Goal: Task Accomplishment & Management: Complete application form

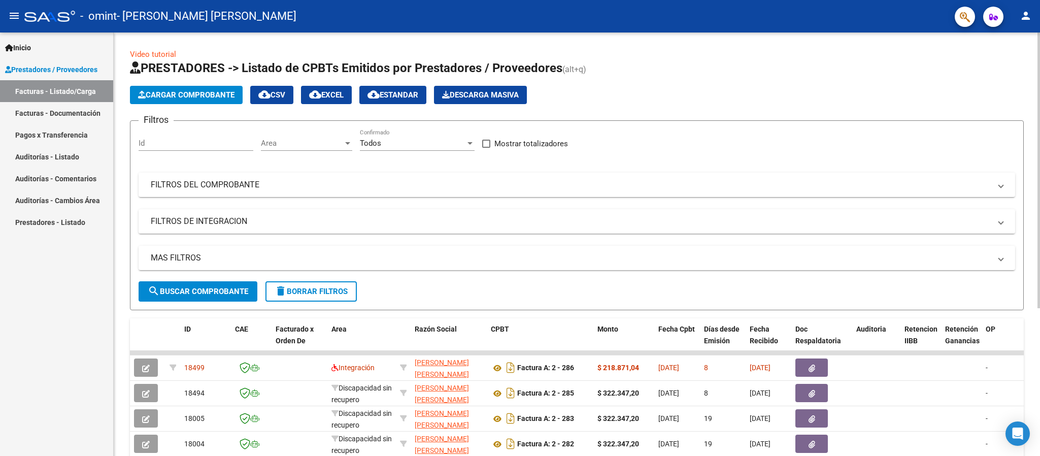
click at [209, 96] on span "Cargar Comprobante" at bounding box center [186, 94] width 96 height 9
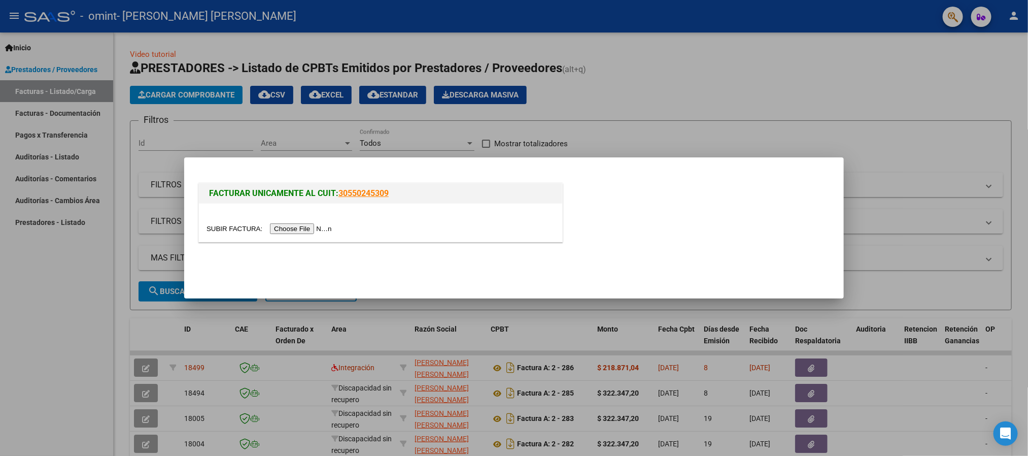
click at [297, 227] on input "file" at bounding box center [271, 228] width 128 height 11
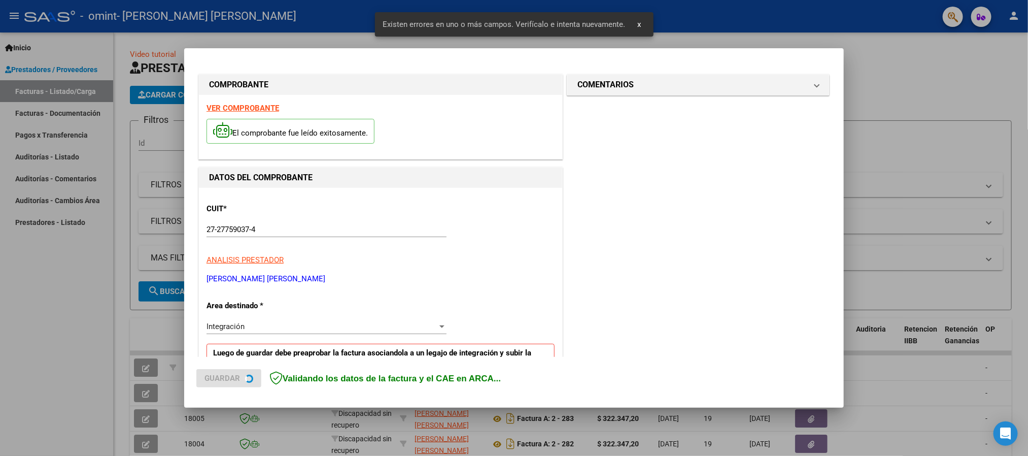
scroll to position [188, 0]
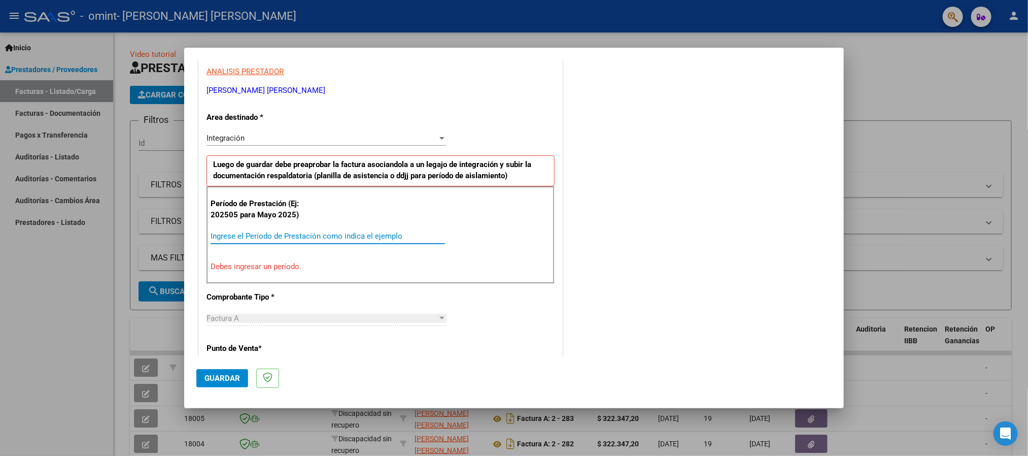
click at [403, 239] on input "Ingrese el Período de Prestación como indica el ejemplo" at bounding box center [328, 235] width 234 height 9
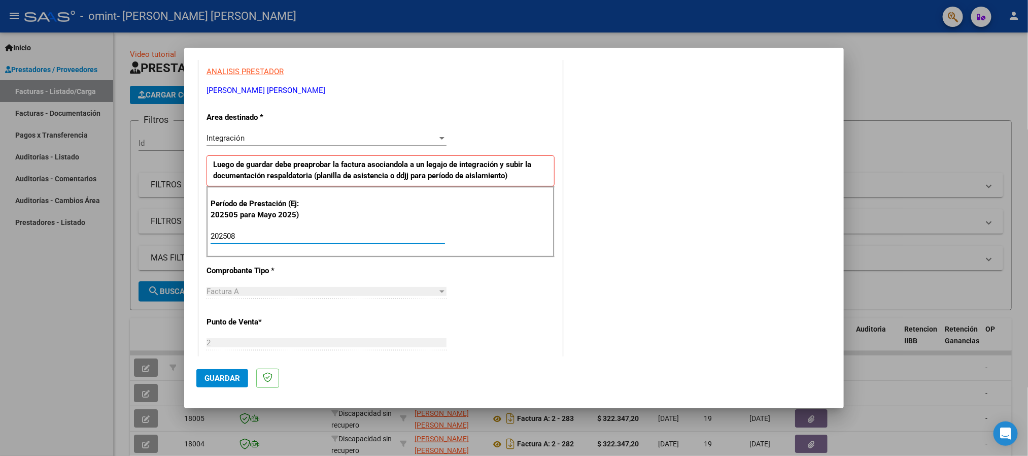
type input "202508"
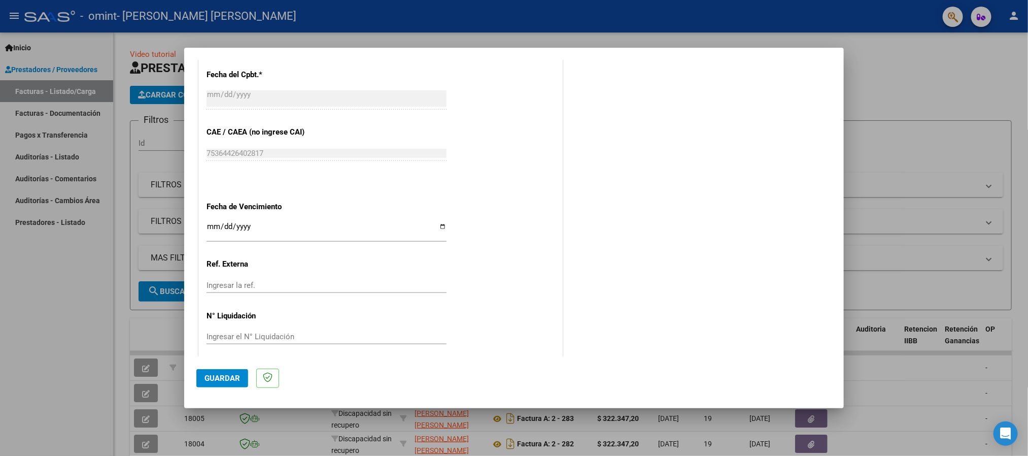
scroll to position [600, 0]
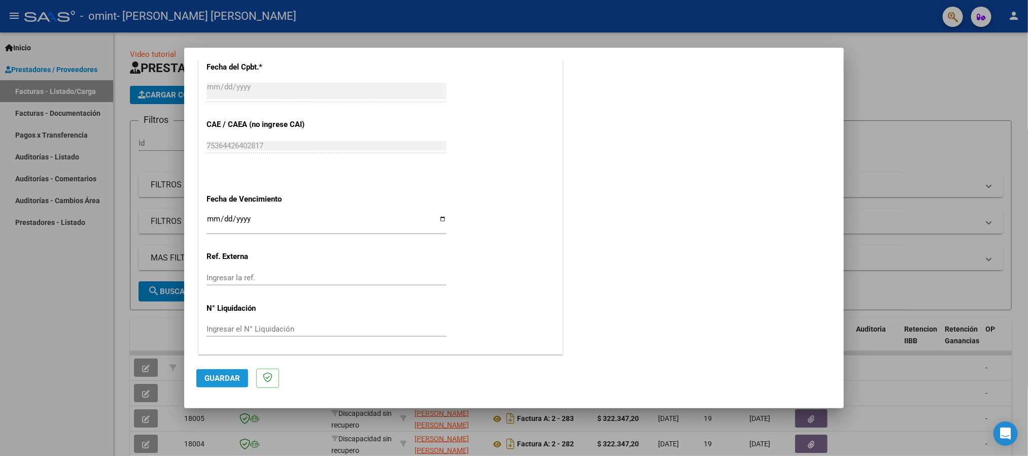
click at [226, 382] on span "Guardar" at bounding box center [223, 378] width 36 height 9
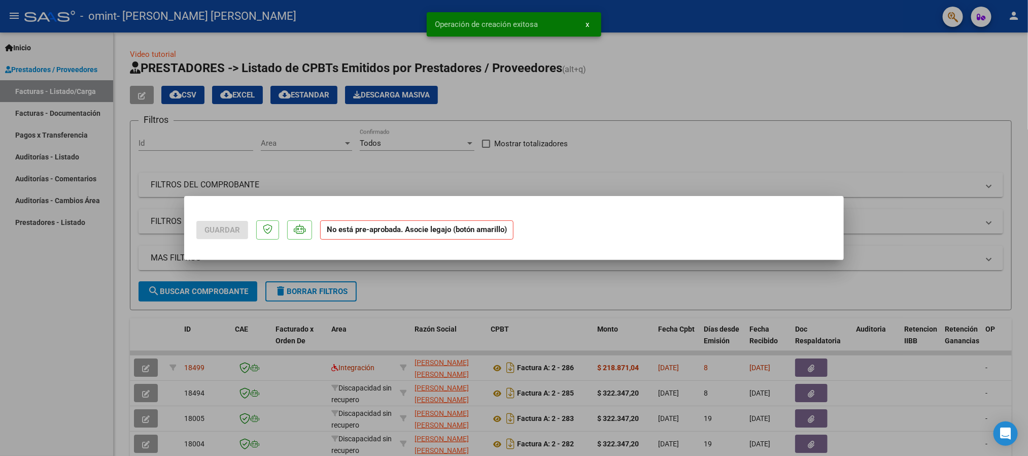
scroll to position [0, 0]
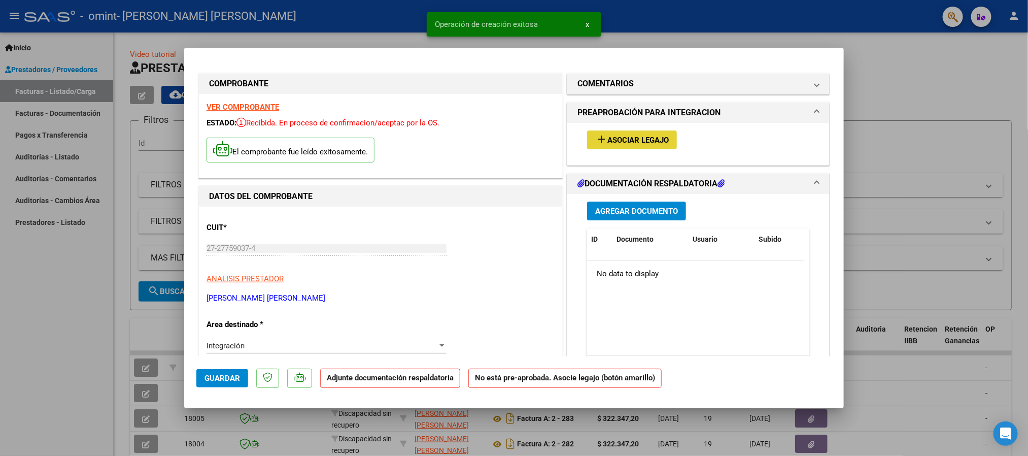
click at [649, 138] on span "Asociar Legajo" at bounding box center [637, 140] width 61 height 9
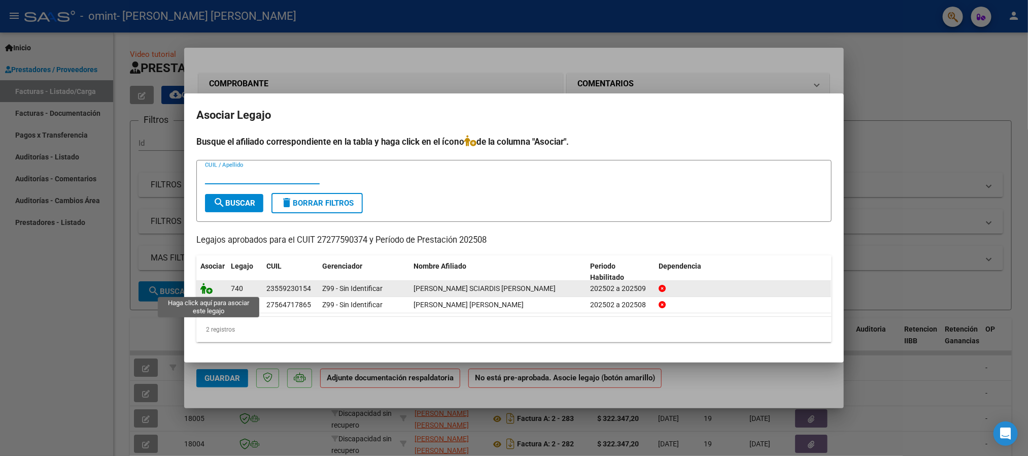
click at [206, 286] on icon at bounding box center [206, 288] width 12 height 11
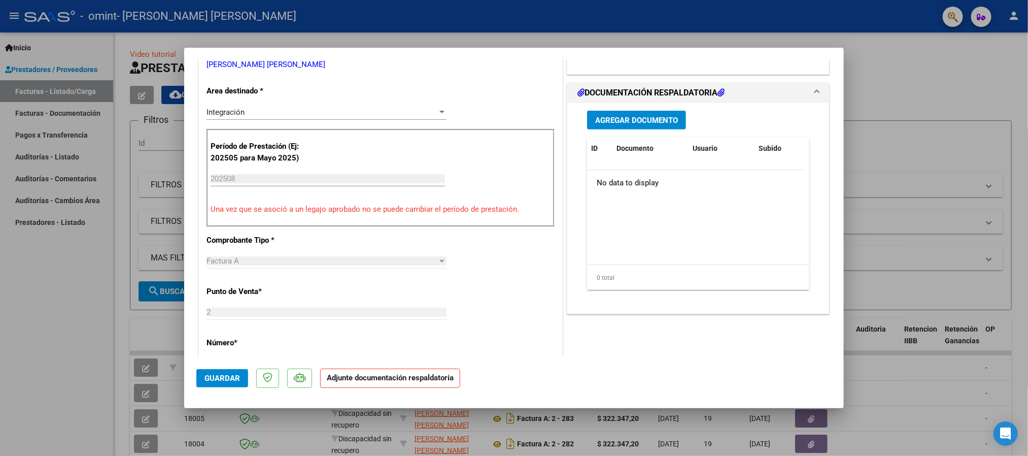
scroll to position [244, 0]
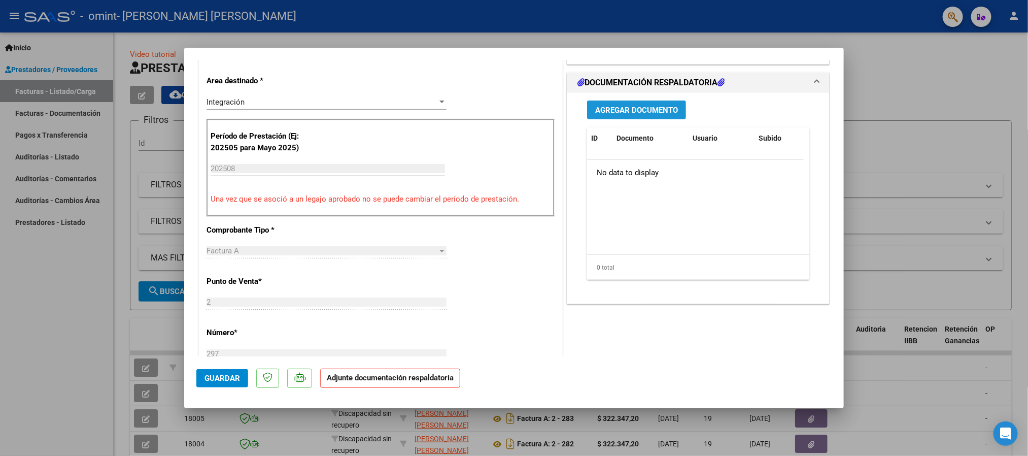
click at [609, 106] on span "Agregar Documento" at bounding box center [636, 110] width 83 height 9
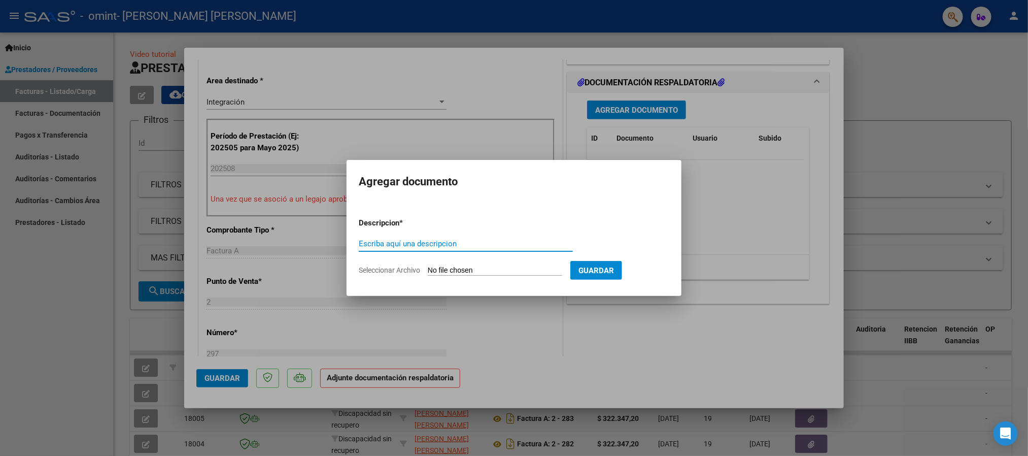
click at [468, 241] on input "Escriba aquí una descripcion" at bounding box center [466, 243] width 214 height 9
type input "PLANILLA"
click at [412, 268] on span "Seleccionar Archivo" at bounding box center [389, 270] width 61 height 8
click at [428, 268] on input "Seleccionar Archivo" at bounding box center [495, 271] width 134 height 10
type input "C:\fakepath\planilla Agosto 25 [PERSON_NAME].pdf"
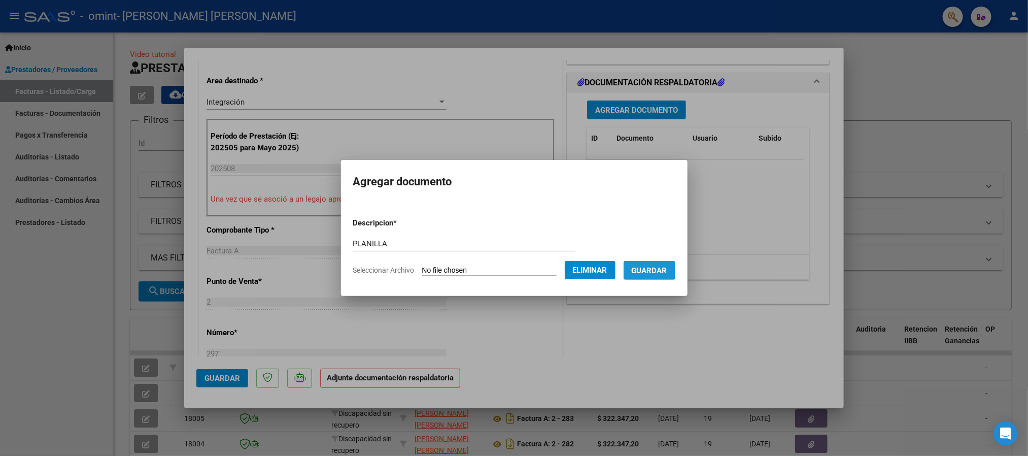
click at [652, 266] on span "Guardar" at bounding box center [650, 270] width 36 height 9
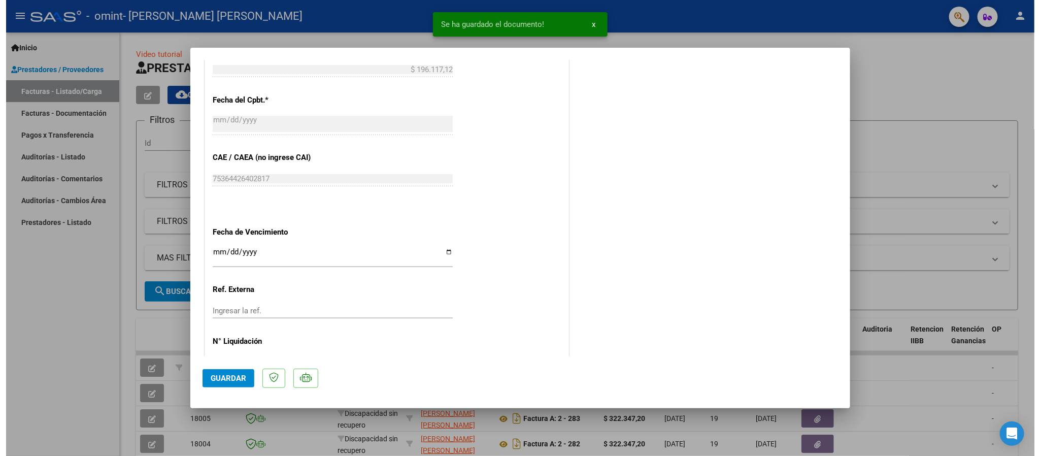
scroll to position [614, 0]
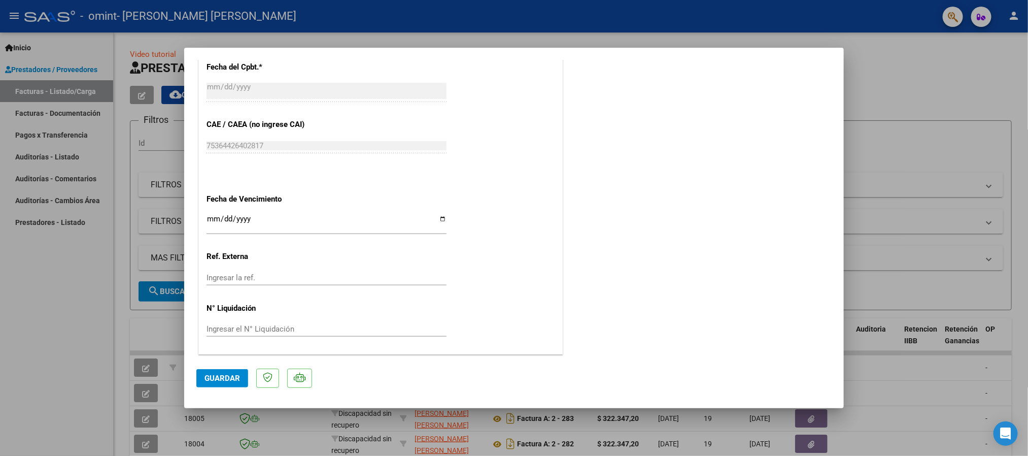
type input "$ 0,00"
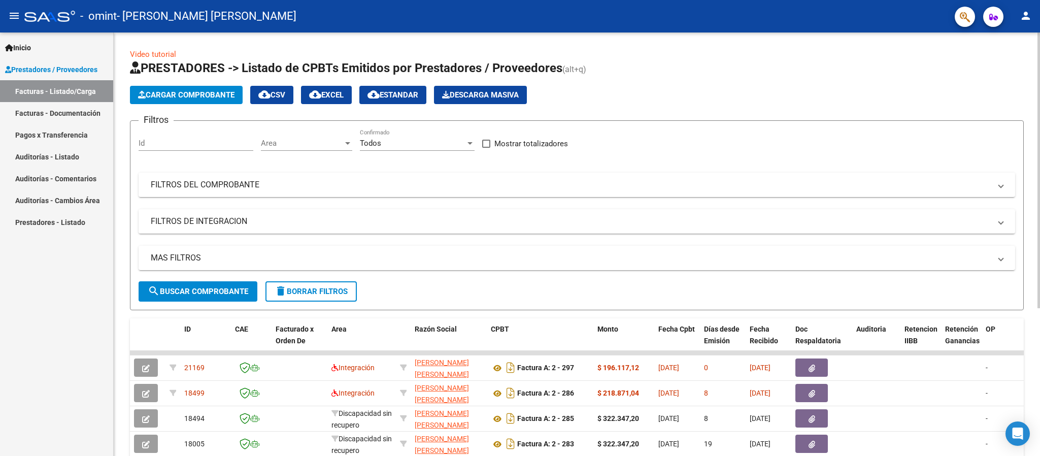
scroll to position [227, 0]
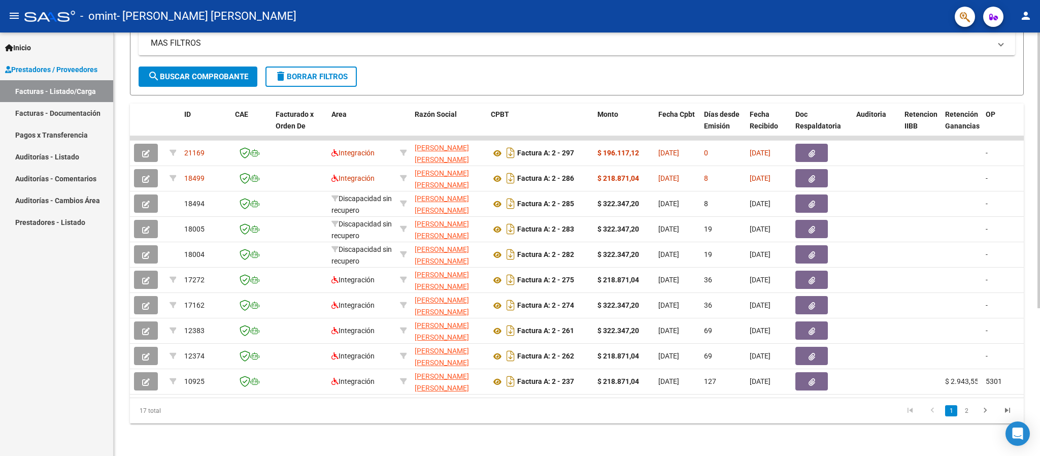
click at [1037, 453] on div at bounding box center [1038, 243] width 3 height 423
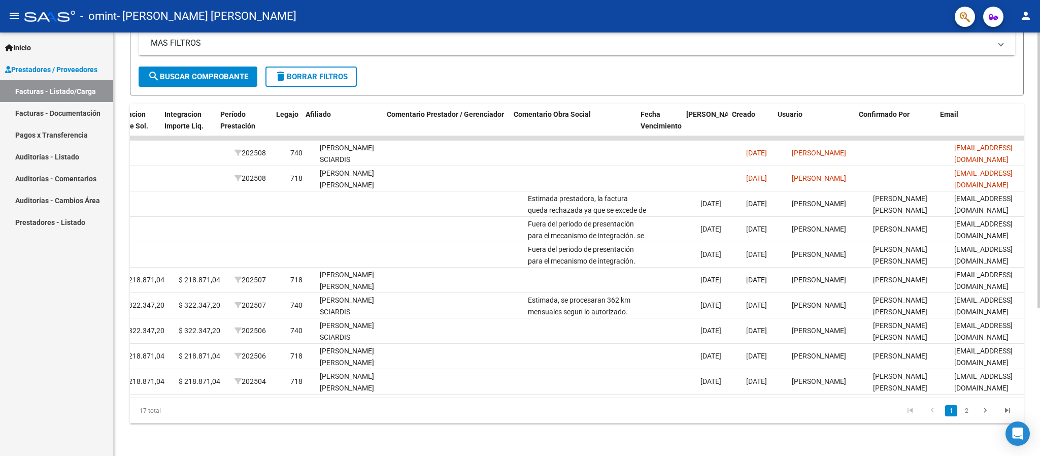
scroll to position [0, 1246]
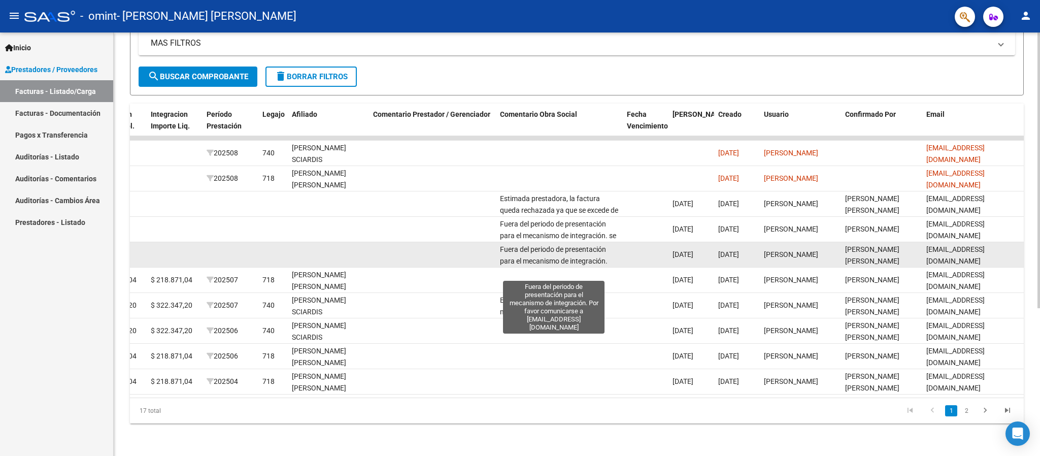
click at [541, 248] on span "Fuera del periodo de presentación para el mecanismo de integración. Por favor c…" at bounding box center [556, 266] width 113 height 43
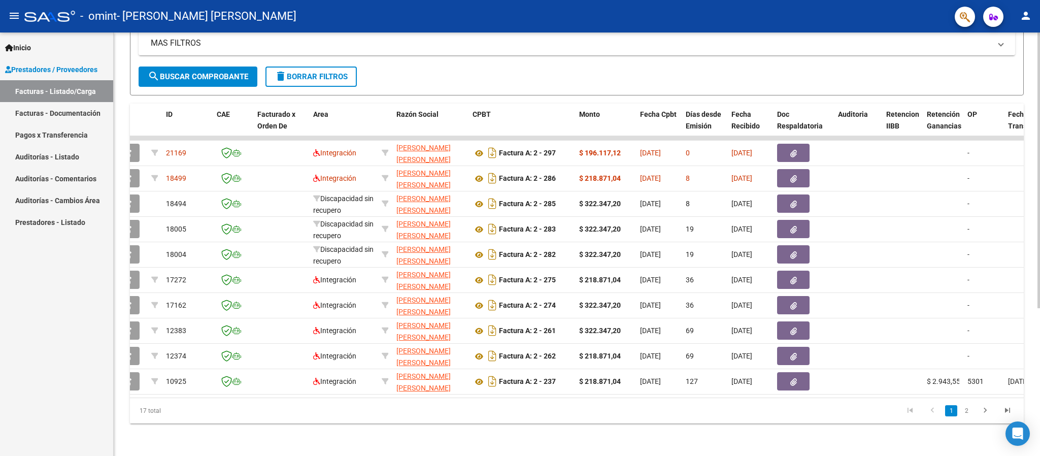
scroll to position [0, 0]
